Goal: Information Seeking & Learning: Find specific page/section

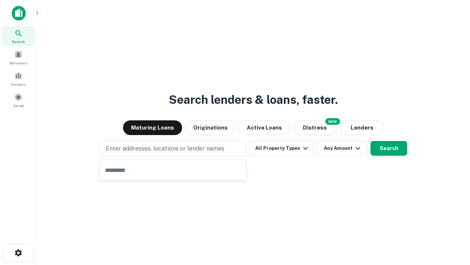
type input "**********"
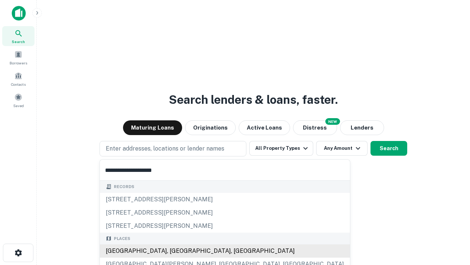
click at [176, 251] on div "[GEOGRAPHIC_DATA], [GEOGRAPHIC_DATA], [GEOGRAPHIC_DATA]" at bounding box center [225, 250] width 250 height 13
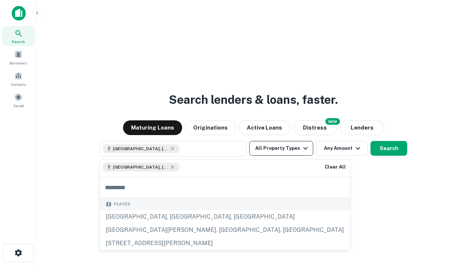
click at [281, 148] on button "All Property Types" at bounding box center [282, 148] width 64 height 15
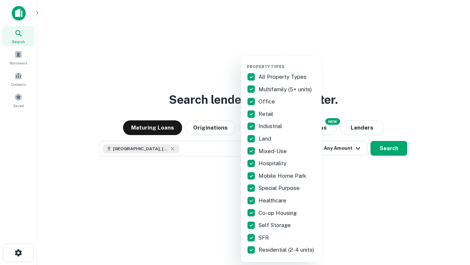
click at [287, 62] on button "button" at bounding box center [287, 62] width 81 height 0
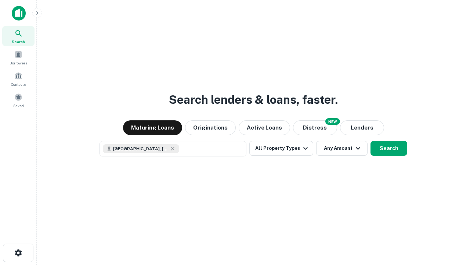
scroll to position [12, 0]
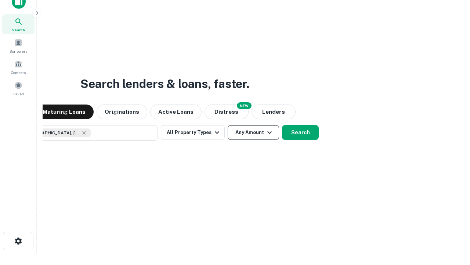
click at [228, 125] on button "Any Amount" at bounding box center [253, 132] width 51 height 15
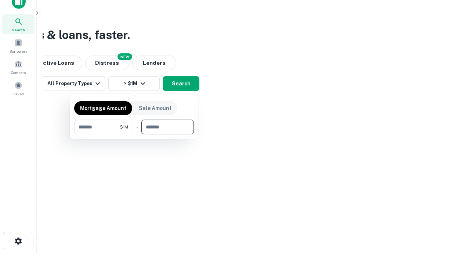
type input "*******"
click at [134, 134] on button "button" at bounding box center [134, 134] width 120 height 0
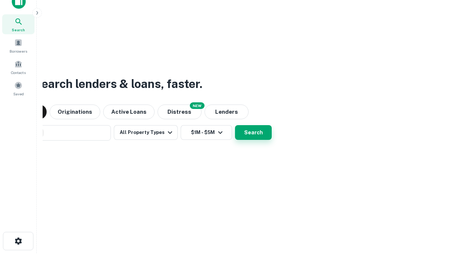
click at [235, 125] on button "Search" at bounding box center [253, 132] width 37 height 15
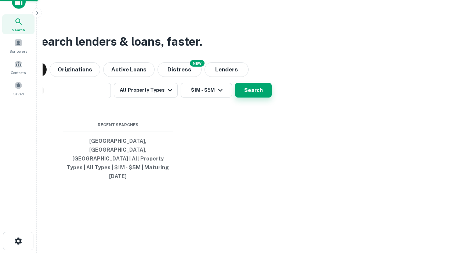
scroll to position [19, 208]
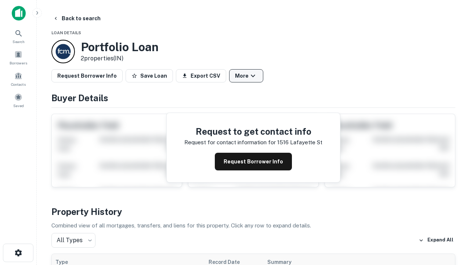
click at [246, 76] on button "More" at bounding box center [246, 75] width 34 height 13
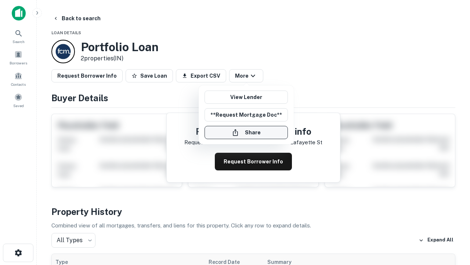
click at [246, 132] on button "Share" at bounding box center [246, 132] width 83 height 13
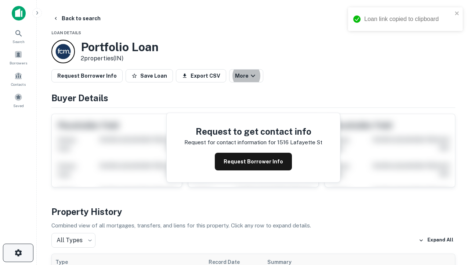
click at [18, 252] on icon "button" at bounding box center [18, 252] width 9 height 9
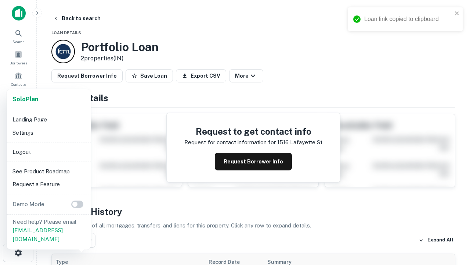
click at [49, 151] on li "Logout" at bounding box center [49, 151] width 79 height 13
